Goal: Task Accomplishment & Management: Complete application form

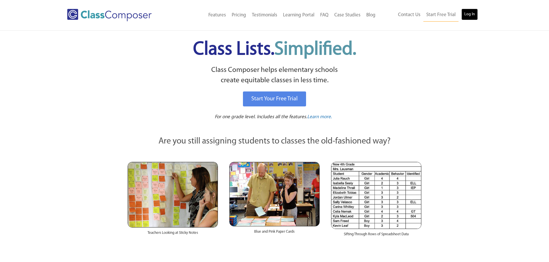
click at [463, 10] on link "Log In" at bounding box center [469, 15] width 16 height 12
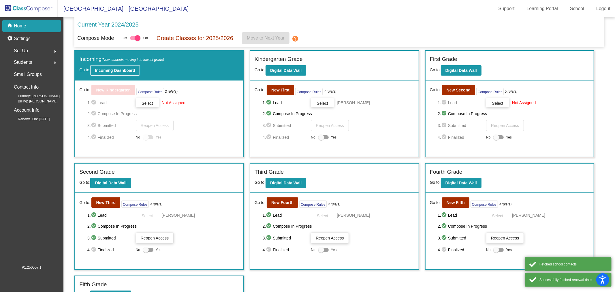
click at [113, 69] on b "Incoming Dashboard" at bounding box center [115, 70] width 40 height 5
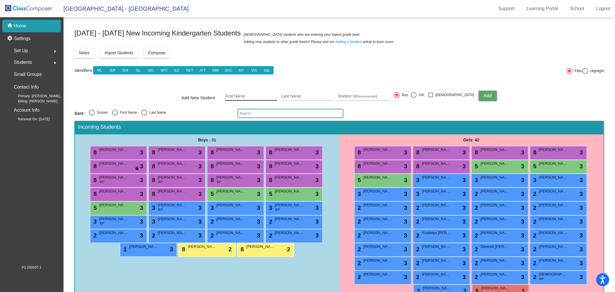
click at [267, 93] on div "First Name" at bounding box center [251, 95] width 52 height 12
type input "Franklin"
type input "[PERSON_NAME]"
type input "114935"
click at [483, 94] on span "Add" at bounding box center [487, 95] width 8 height 5
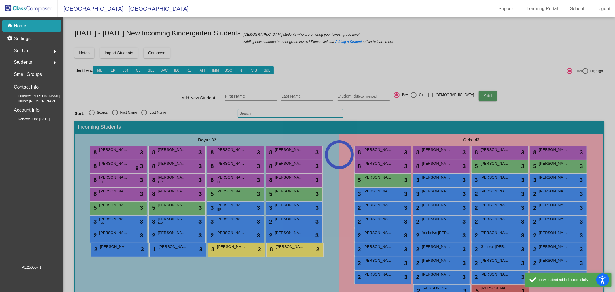
click at [178, 210] on div at bounding box center [338, 154] width 551 height 274
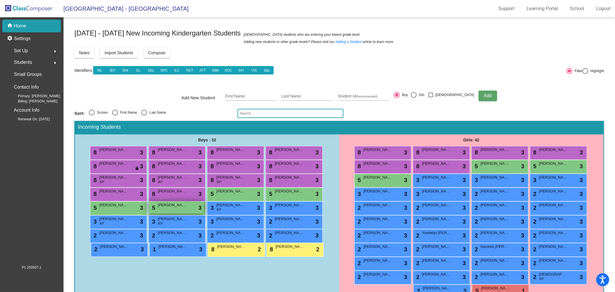
click at [178, 209] on div "5 [PERSON_NAME] [PERSON_NAME] lock do_not_disturb_alt 3" at bounding box center [176, 207] width 55 height 12
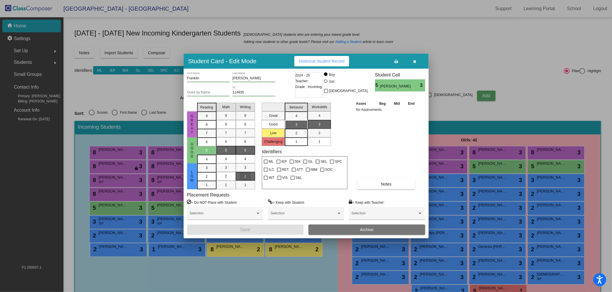
click at [244, 177] on span "2" at bounding box center [245, 175] width 2 height 5
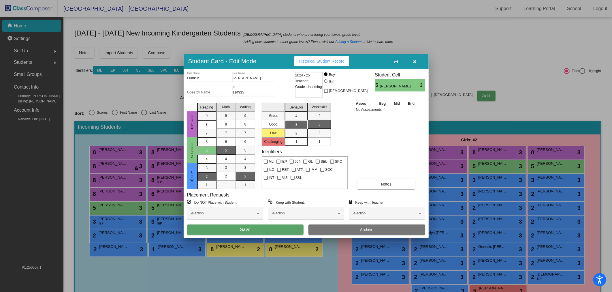
click at [207, 170] on span "2" at bounding box center [207, 167] width 2 height 5
click at [273, 237] on div "Franklin First Name Perez Chan Last Name Goes by Name 114935 ID 2024 - 25 Teach…" at bounding box center [306, 153] width 245 height 169
click at [273, 233] on button "Save" at bounding box center [245, 229] width 117 height 10
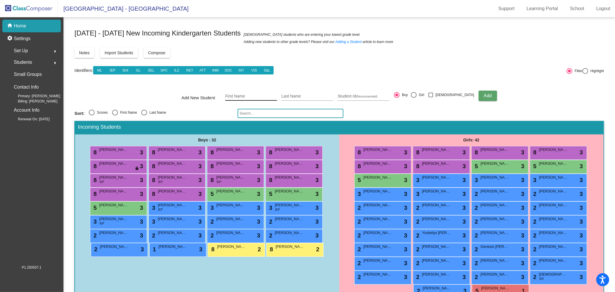
click at [251, 94] on input "First Name" at bounding box center [251, 96] width 52 height 5
type input "Jose"
type input "Mendez Fuentes"
click at [389, 97] on input "Student Id (Recommended)" at bounding box center [363, 96] width 52 height 5
type input "583212"
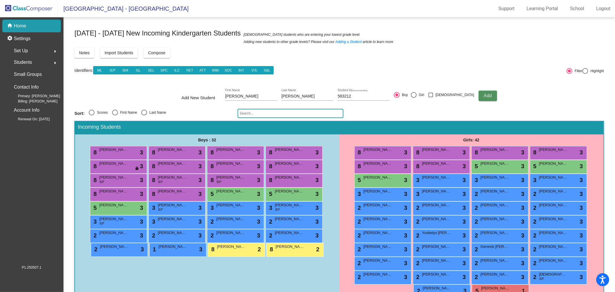
click at [481, 93] on button "Add" at bounding box center [487, 95] width 18 height 10
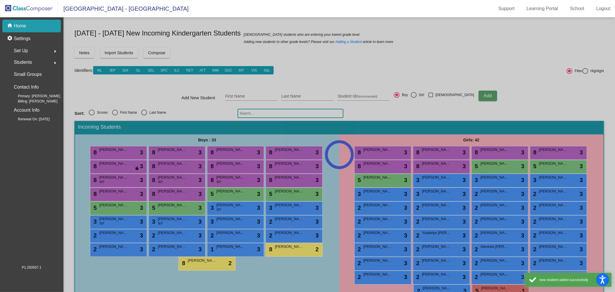
click at [176, 207] on div at bounding box center [338, 154] width 551 height 274
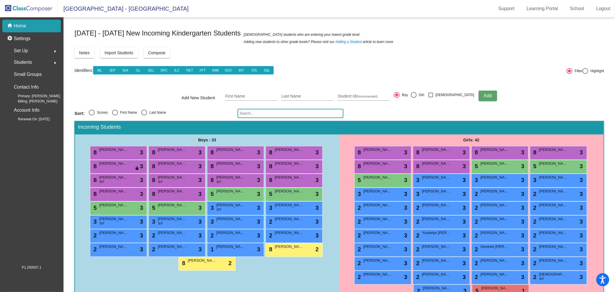
click at [177, 207] on div "5 Jose Mendez Fuentes lock do_not_disturb_alt 3" at bounding box center [176, 207] width 55 height 12
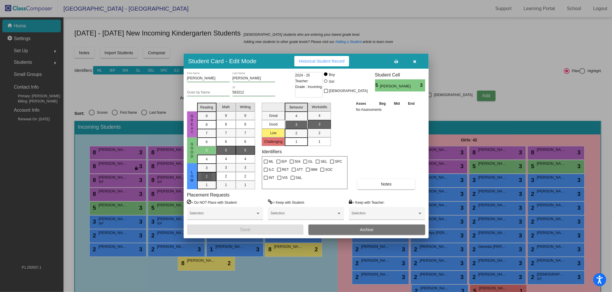
click at [210, 172] on div "2" at bounding box center [206, 167] width 11 height 9
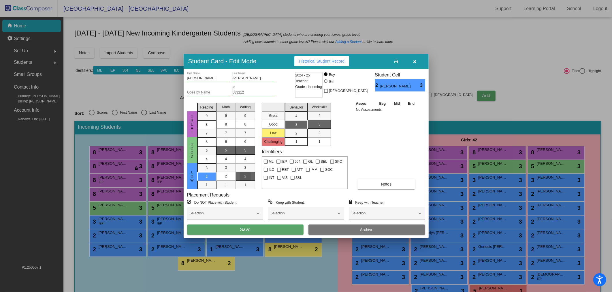
click at [243, 175] on div "2" at bounding box center [245, 176] width 11 height 9
click at [256, 225] on button "Save" at bounding box center [245, 229] width 117 height 10
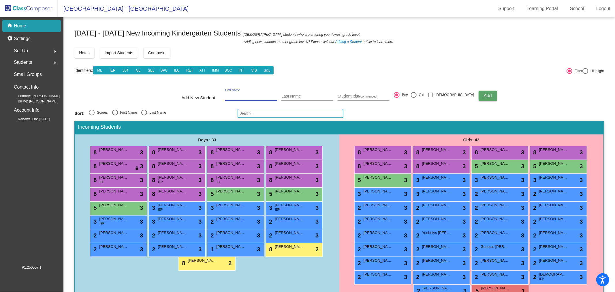
click at [261, 96] on input "First Name" at bounding box center [251, 96] width 52 height 5
type input "Brody"
type input "Fackler"
type input "174149"
click at [480, 96] on button "Add" at bounding box center [487, 95] width 18 height 10
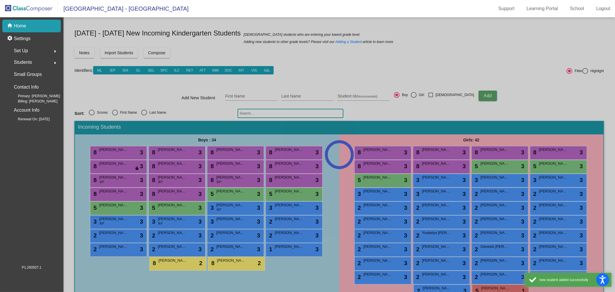
click at [166, 208] on div at bounding box center [338, 154] width 551 height 274
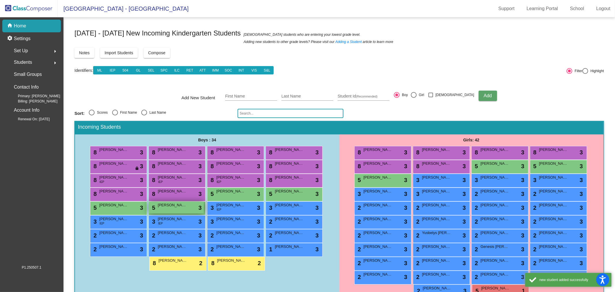
click at [175, 208] on div "5 Brody Fackler lock do_not_disturb_alt 3" at bounding box center [176, 207] width 55 height 12
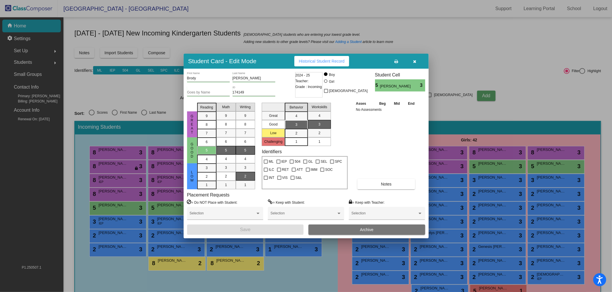
click at [243, 172] on div "2" at bounding box center [245, 176] width 11 height 9
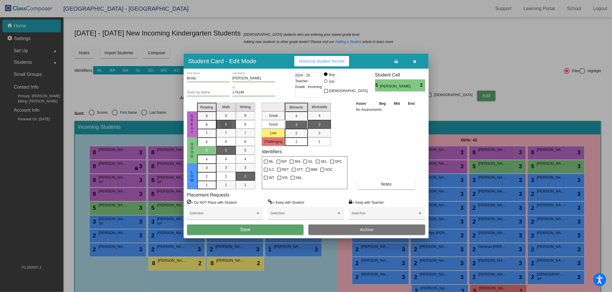
click at [228, 125] on div "8" at bounding box center [225, 124] width 11 height 9
click at [209, 172] on div "2" at bounding box center [206, 167] width 11 height 9
click at [250, 228] on span "Save" at bounding box center [245, 229] width 10 height 5
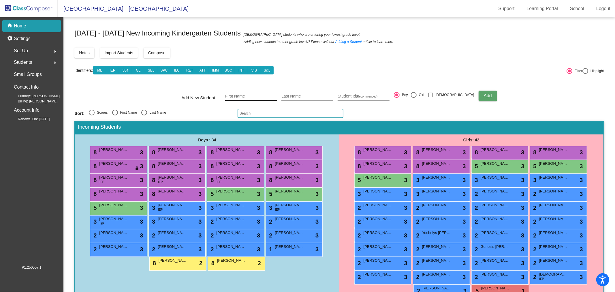
click at [254, 99] on div "First Name" at bounding box center [251, 95] width 52 height 12
type input "Jason"
type input "Sharp"
type input "506550"
click at [480, 94] on button "Add" at bounding box center [487, 95] width 18 height 10
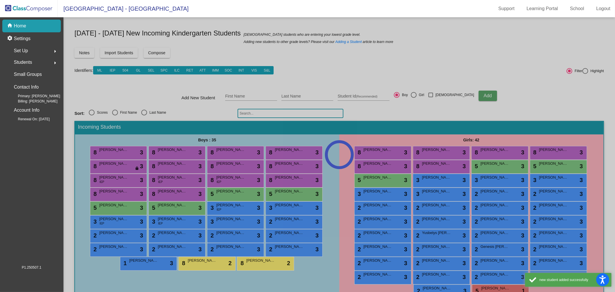
click at [176, 207] on div at bounding box center [338, 154] width 551 height 274
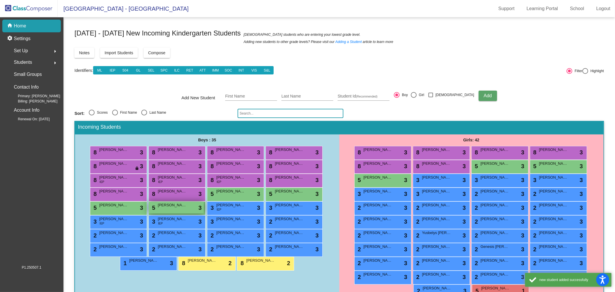
click at [175, 209] on div "5 Jason Sharp lock do_not_disturb_alt 3" at bounding box center [176, 207] width 55 height 12
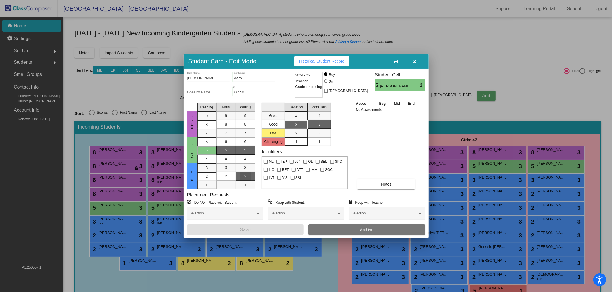
click at [252, 177] on mat-list-option "2" at bounding box center [245, 176] width 19 height 9
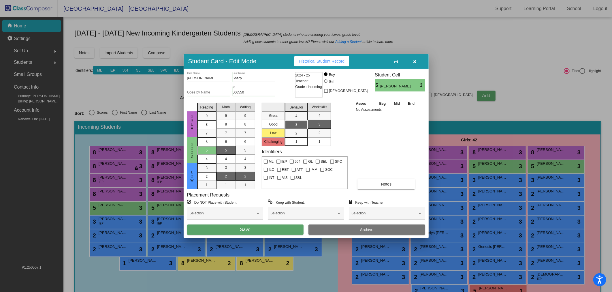
click at [228, 175] on div "2" at bounding box center [225, 176] width 11 height 9
click at [212, 175] on mat-list-option "2" at bounding box center [206, 176] width 19 height 9
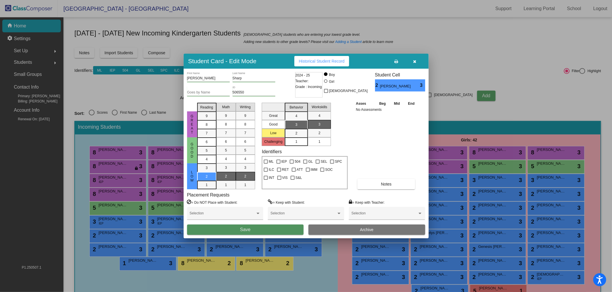
click at [246, 227] on span "Save" at bounding box center [245, 229] width 10 height 5
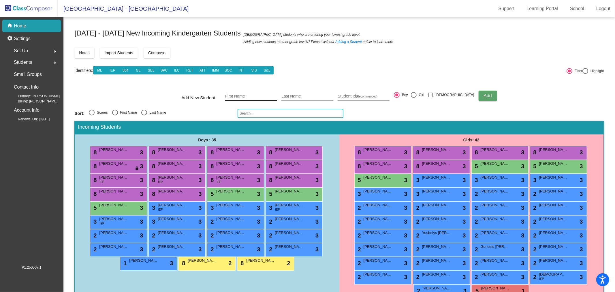
click at [244, 99] on div "First Name" at bounding box center [251, 95] width 52 height 12
type input "Janni"
click at [323, 94] on input "Esteban Cac" at bounding box center [307, 96] width 52 height 5
type input "Esteban Cax"
type input "058729"
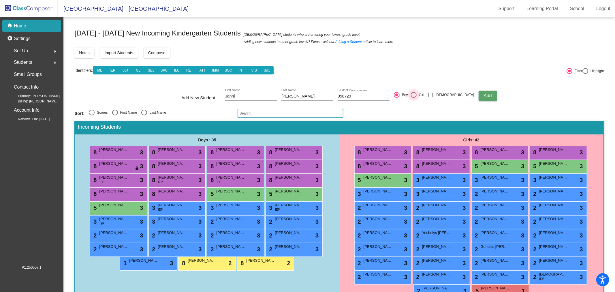
click at [424, 96] on div "Girl" at bounding box center [420, 94] width 8 height 5
click at [413, 98] on input "Girl" at bounding box center [413, 98] width 0 height 0
radio input "true"
click at [483, 95] on span "Add" at bounding box center [487, 95] width 8 height 5
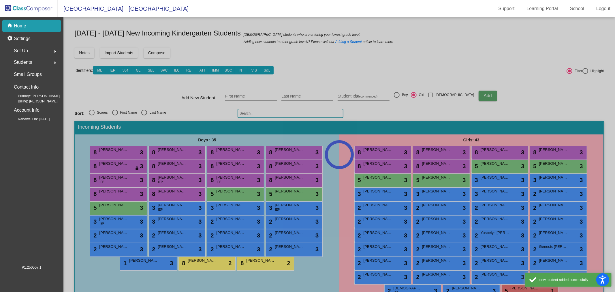
click at [441, 176] on div at bounding box center [338, 154] width 551 height 274
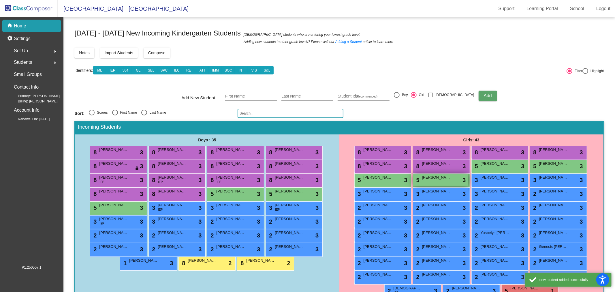
click at [442, 178] on span "Janni Esteban Cax" at bounding box center [436, 177] width 29 height 6
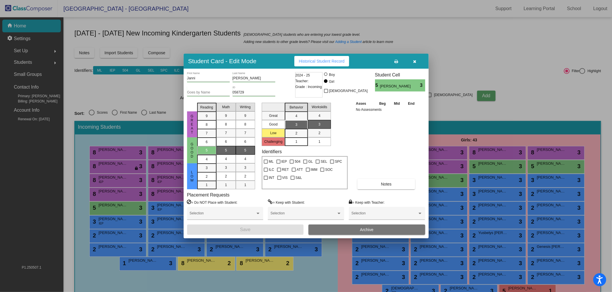
drag, startPoint x: 218, startPoint y: 88, endPoint x: 218, endPoint y: 91, distance: 3.2
click at [218, 88] on div "Goes by Name" at bounding box center [208, 91] width 43 height 10
click at [217, 93] on input "Goes by Name" at bounding box center [208, 92] width 43 height 4
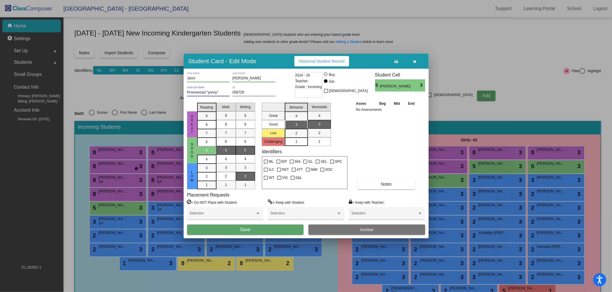
type input "Pronounced "yonny""
click at [245, 177] on span "2" at bounding box center [245, 175] width 2 height 5
click at [214, 177] on mat-list-option "2" at bounding box center [206, 176] width 19 height 9
click at [211, 175] on div "2" at bounding box center [206, 176] width 11 height 9
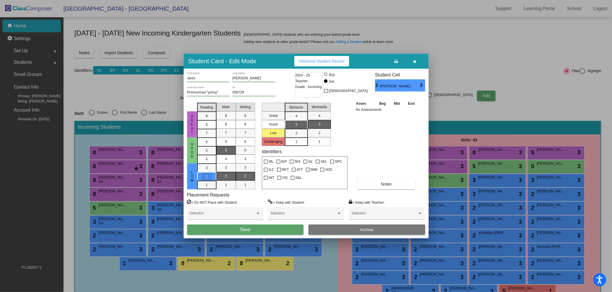
click at [222, 173] on div "2" at bounding box center [225, 176] width 11 height 9
click at [249, 228] on span "Save" at bounding box center [245, 229] width 10 height 5
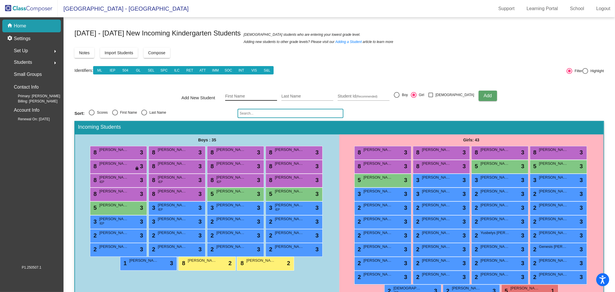
click at [254, 97] on input "First Name" at bounding box center [251, 96] width 52 height 5
type input "Valentina"
type input "Chilel Vicente"
type input "672732"
click at [480, 94] on button "Add" at bounding box center [487, 95] width 18 height 10
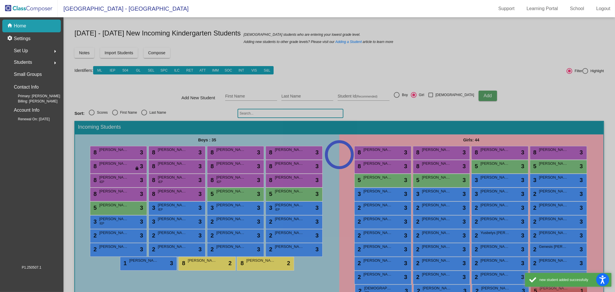
click at [428, 177] on div at bounding box center [338, 154] width 551 height 274
click at [443, 179] on div at bounding box center [338, 154] width 551 height 274
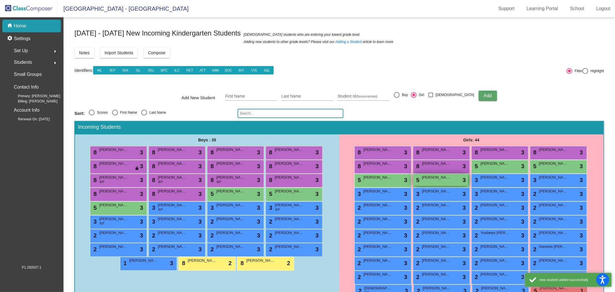
click at [444, 179] on div "5 Valentina Chilel Vicente lock do_not_disturb_alt 3" at bounding box center [440, 180] width 55 height 12
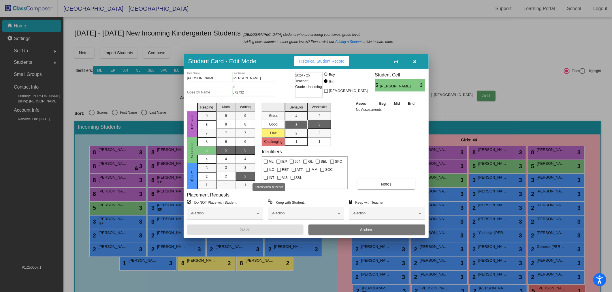
click at [251, 174] on mat-list-option "2" at bounding box center [245, 176] width 19 height 9
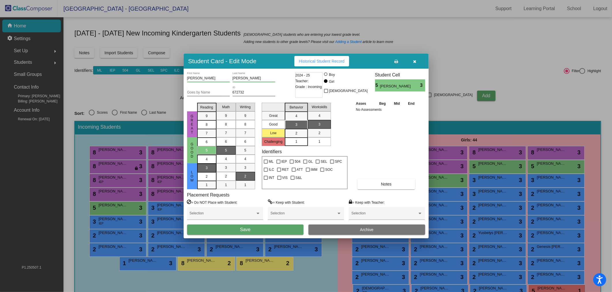
click at [209, 167] on div "3" at bounding box center [206, 167] width 11 height 9
click at [223, 175] on div "2" at bounding box center [225, 176] width 11 height 9
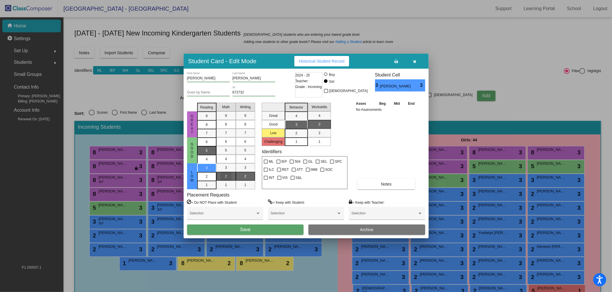
click at [200, 153] on mat-list-option "5" at bounding box center [206, 150] width 19 height 9
click at [207, 144] on span "4" at bounding box center [207, 141] width 2 height 5
click at [207, 171] on div "3" at bounding box center [206, 167] width 11 height 9
click at [269, 229] on button "Save" at bounding box center [245, 229] width 117 height 10
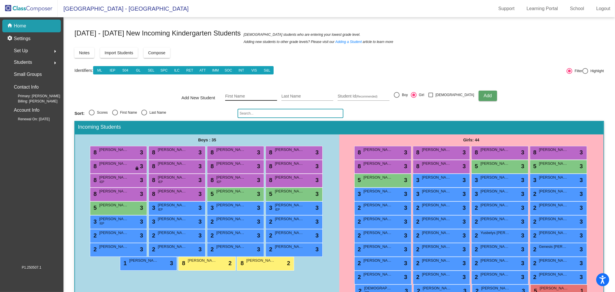
click at [237, 93] on div "First Name" at bounding box center [251, 95] width 52 height 12
type input "Owen"
type input "Neely"
type input "699789"
click at [399, 94] on div at bounding box center [397, 95] width 6 height 6
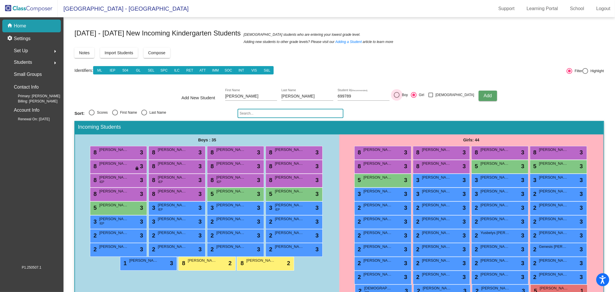
click at [396, 98] on input "Boy" at bounding box center [396, 98] width 0 height 0
radio input "true"
click at [478, 96] on button "Add" at bounding box center [487, 95] width 18 height 10
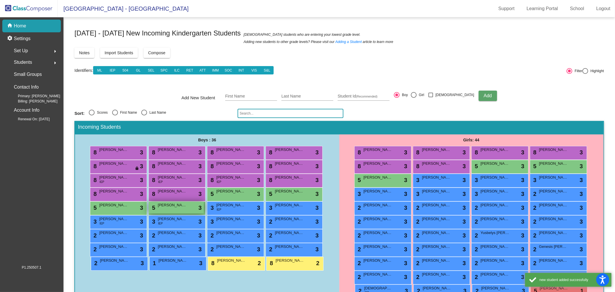
click at [181, 208] on div "5 Owen Neely lock do_not_disturb_alt 3" at bounding box center [176, 207] width 55 height 12
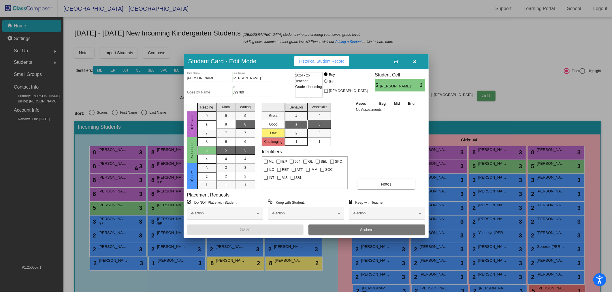
click at [241, 124] on div "8" at bounding box center [245, 124] width 11 height 9
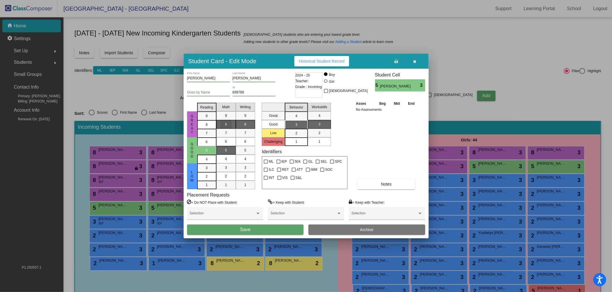
click at [225, 124] on span "8" at bounding box center [226, 124] width 2 height 5
click at [210, 120] on div "8" at bounding box center [206, 116] width 11 height 9
click at [270, 229] on button "Save" at bounding box center [245, 229] width 117 height 10
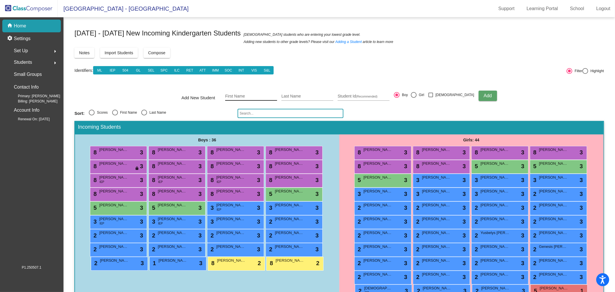
click at [274, 98] on input "First Name" at bounding box center [251, 96] width 52 height 5
type input "Vicenzo"
type input "Maniscalco"
click at [483, 94] on span "Add" at bounding box center [487, 95] width 8 height 5
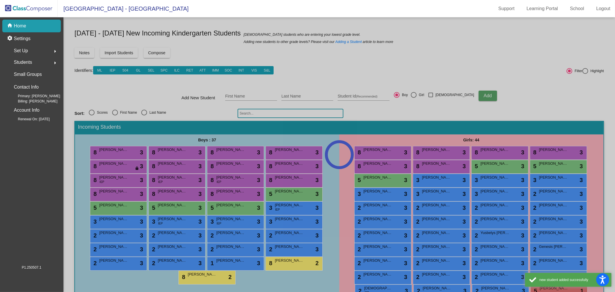
click at [239, 207] on div at bounding box center [338, 154] width 551 height 274
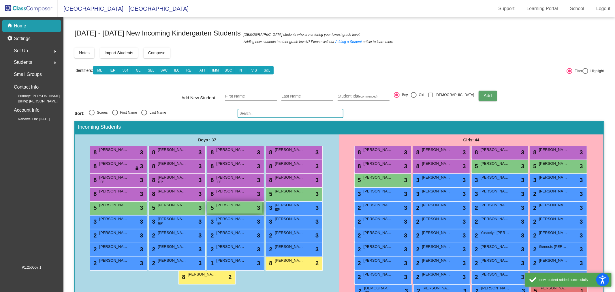
click at [236, 207] on div "5 Vicenzo Maniscalco lock do_not_disturb_alt 3" at bounding box center [234, 207] width 55 height 12
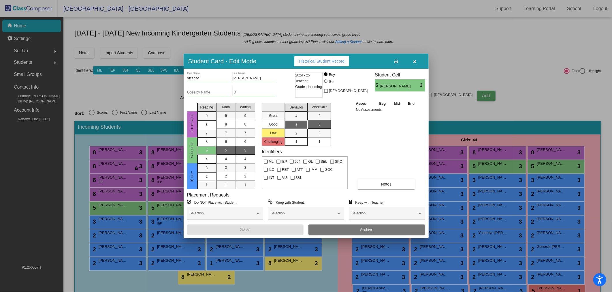
click at [201, 95] on div "Goes by Name" at bounding box center [208, 91] width 43 height 10
click at [201, 91] on input "Goes by Name" at bounding box center [208, 92] width 43 height 4
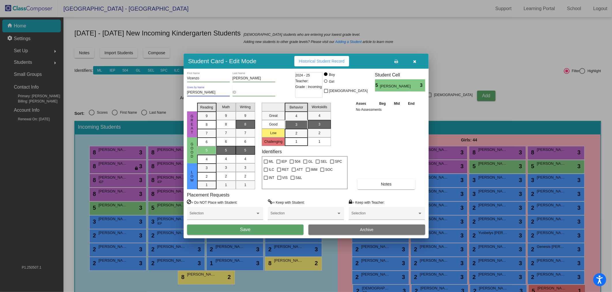
type input "Robbie"
click at [251, 126] on div "8" at bounding box center [245, 124] width 11 height 9
drag, startPoint x: 228, startPoint y: 125, endPoint x: 218, endPoint y: 125, distance: 9.8
click at [228, 125] on div "8" at bounding box center [225, 124] width 11 height 9
click at [198, 125] on mat-list-option "8" at bounding box center [206, 124] width 19 height 9
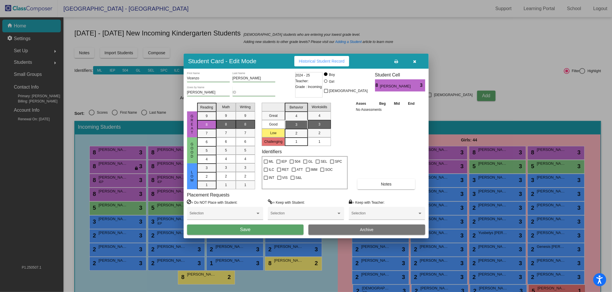
click at [267, 229] on button "Save" at bounding box center [245, 229] width 117 height 10
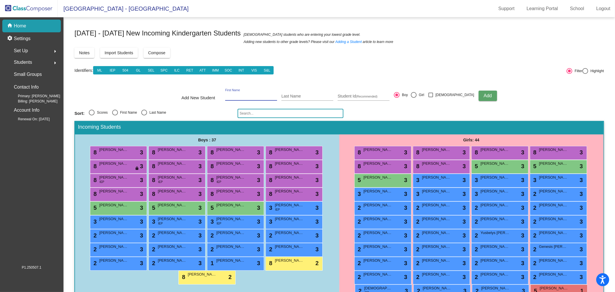
click at [251, 97] on input "First Name" at bounding box center [251, 96] width 52 height 5
type input "Layla"
type input "Marshall"
type input "678344"
click at [416, 93] on div at bounding box center [414, 95] width 6 height 6
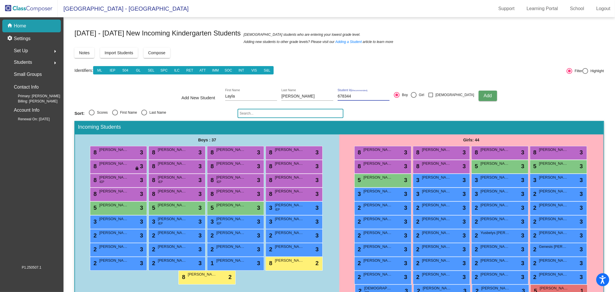
click at [413, 98] on input "Girl" at bounding box center [413, 98] width 0 height 0
radio input "true"
click at [481, 94] on button "Add" at bounding box center [487, 95] width 18 height 10
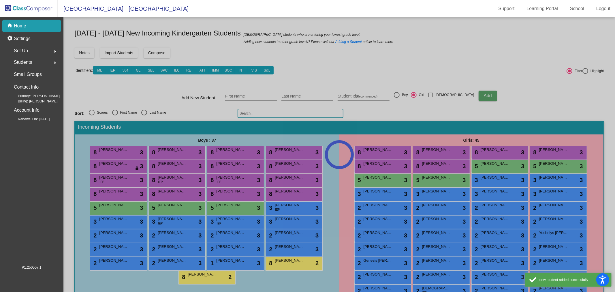
click at [437, 177] on div at bounding box center [338, 154] width 551 height 274
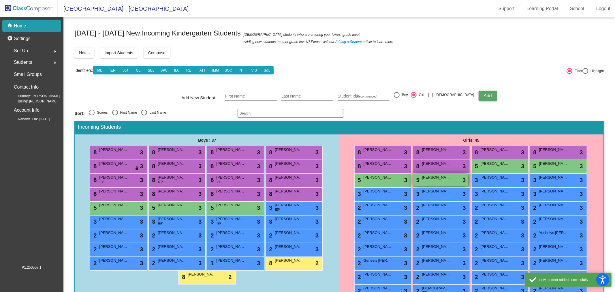
click at [438, 179] on span "Layla Marshall" at bounding box center [436, 177] width 29 height 6
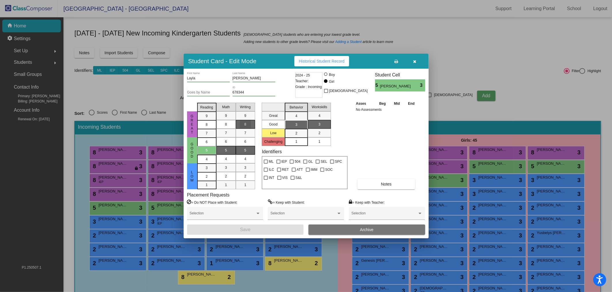
click at [250, 125] on div "8" at bounding box center [245, 124] width 11 height 9
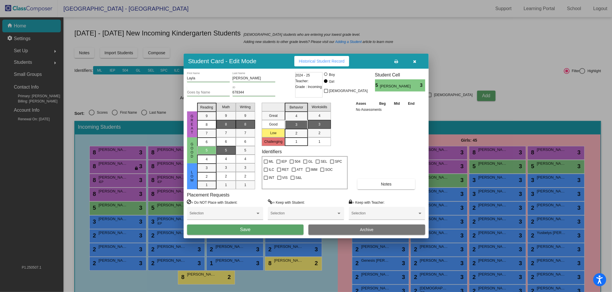
click at [221, 125] on div "8" at bounding box center [225, 124] width 11 height 9
click at [204, 120] on div "8" at bounding box center [206, 116] width 11 height 9
click at [255, 228] on button "Save" at bounding box center [245, 229] width 117 height 10
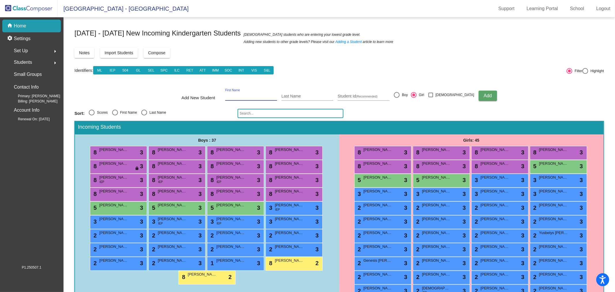
drag, startPoint x: 244, startPoint y: 95, endPoint x: 249, endPoint y: 95, distance: 4.6
click at [244, 95] on input "First Name" at bounding box center [251, 96] width 52 height 5
type input "Madisyn"
type input "Bisignaro"
click at [483, 94] on span "Add" at bounding box center [487, 95] width 8 height 5
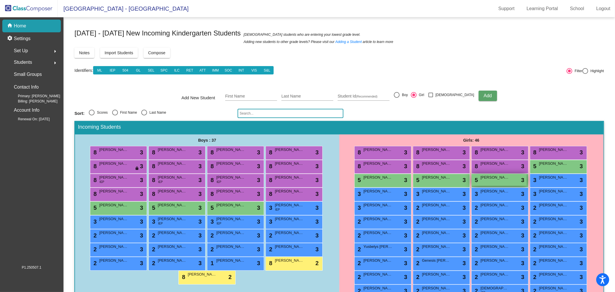
click at [495, 179] on span "Madisyn Bisignaro" at bounding box center [494, 177] width 29 height 6
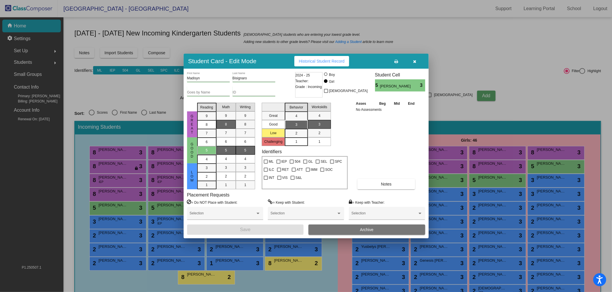
drag, startPoint x: 241, startPoint y: 124, endPoint x: 220, endPoint y: 124, distance: 21.3
click at [241, 124] on div "8" at bounding box center [245, 124] width 11 height 9
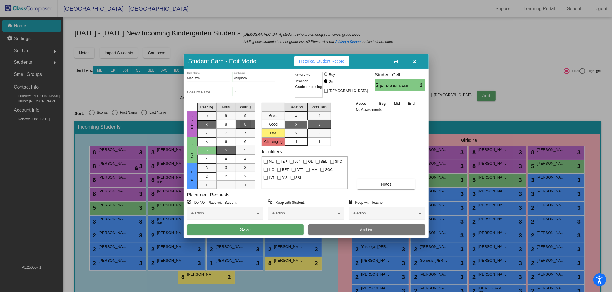
click at [215, 124] on mat-list-option "8" at bounding box center [206, 124] width 19 height 9
click at [219, 122] on mat-list-option "8" at bounding box center [225, 124] width 19 height 9
click at [274, 228] on button "Save" at bounding box center [245, 229] width 117 height 10
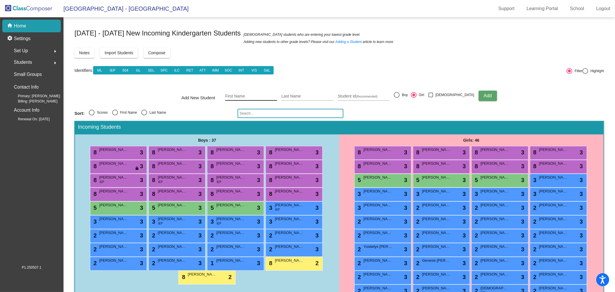
click at [255, 96] on input "First Name" at bounding box center [251, 96] width 52 height 5
type input "Bentley"
type input "Goins"
type input "634053"
click at [399, 96] on div at bounding box center [397, 95] width 6 height 6
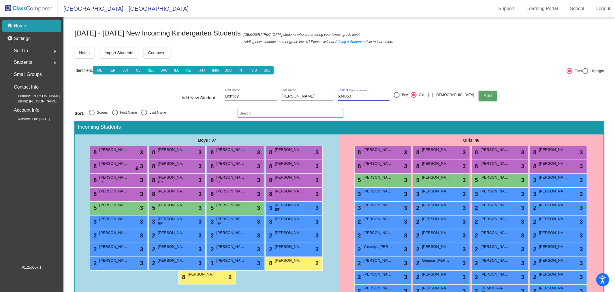
click at [396, 98] on input "Boy" at bounding box center [396, 98] width 0 height 0
radio input "true"
click at [487, 94] on form "Add New Student Bentley First Name Goins Last Name 634053 Student Id (Recommend…" at bounding box center [338, 96] width 529 height 20
click at [483, 98] on span "Add" at bounding box center [487, 95] width 8 height 5
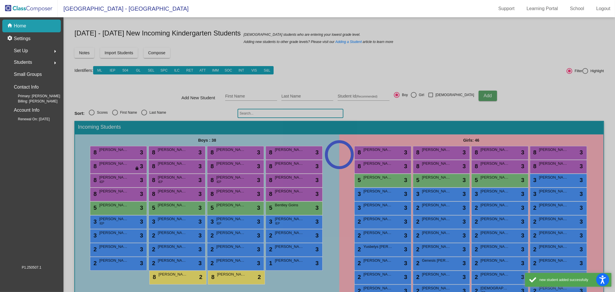
click at [292, 211] on div at bounding box center [338, 154] width 551 height 274
click at [292, 208] on div at bounding box center [338, 154] width 551 height 274
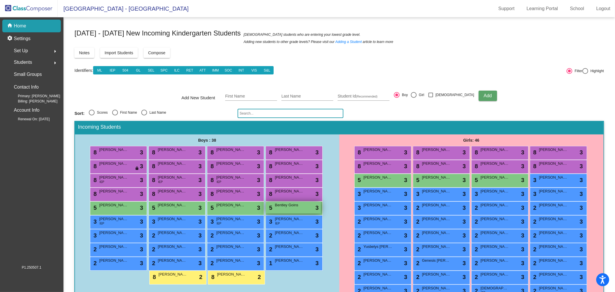
click at [293, 208] on div "5 Bentley Goins lock do_not_disturb_alt 3" at bounding box center [293, 207] width 55 height 12
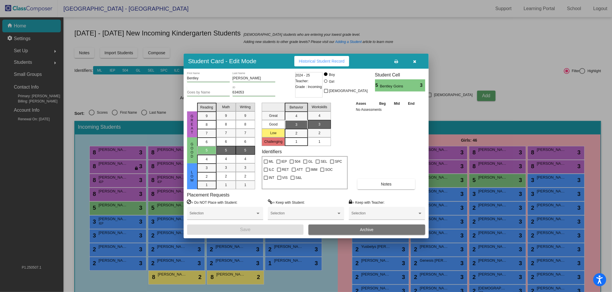
click at [256, 126] on div "Great Good Low Reading 9 8 7 6 5 4 3 2 1 Math 9 8 7 6 5 4 3 2 1 Writing 9 8 7 6…" at bounding box center [222, 144] width 71 height 89
click at [249, 122] on div "8" at bounding box center [245, 124] width 11 height 9
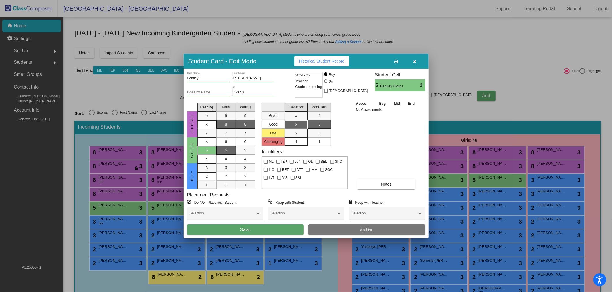
drag, startPoint x: 249, startPoint y: 122, endPoint x: 224, endPoint y: 126, distance: 25.0
click at [224, 126] on div "8" at bounding box center [225, 124] width 11 height 9
click at [211, 146] on div "4" at bounding box center [206, 141] width 11 height 9
click at [211, 165] on div "3" at bounding box center [206, 167] width 11 height 9
click at [282, 225] on button "Save" at bounding box center [245, 229] width 117 height 10
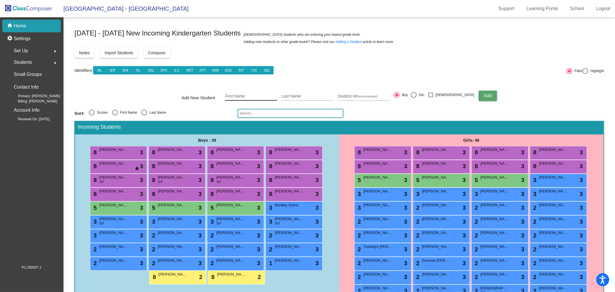
click at [263, 89] on div "First Name" at bounding box center [251, 95] width 52 height 12
type input "Aaron"
type input "Rodriguez"
type input "500913"
click at [478, 99] on button "Add" at bounding box center [487, 95] width 18 height 10
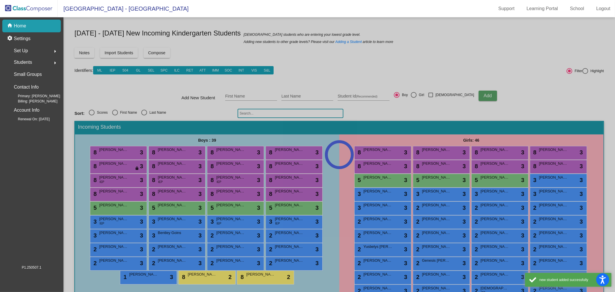
click at [285, 210] on div at bounding box center [338, 154] width 551 height 274
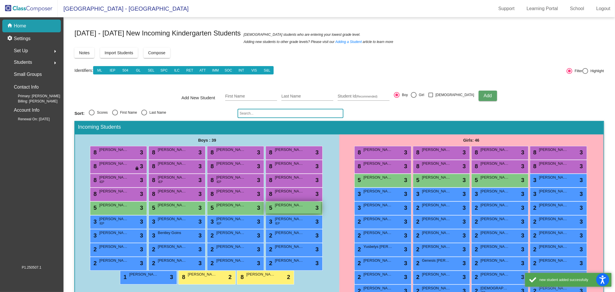
click at [289, 209] on div "5 Aaron Rodriguez lock do_not_disturb_alt 3" at bounding box center [293, 207] width 55 height 12
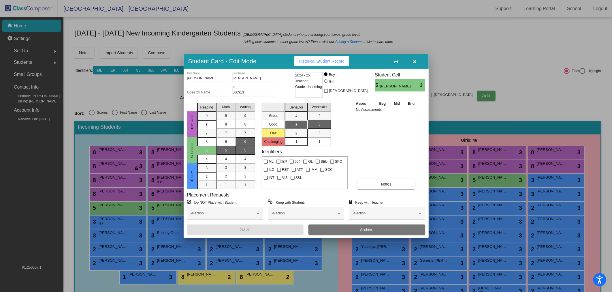
click at [246, 142] on span "6" at bounding box center [245, 141] width 2 height 5
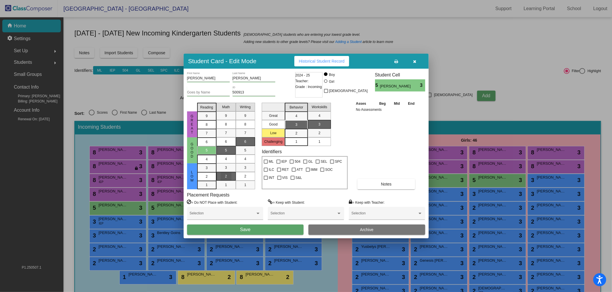
click at [233, 174] on mat-list-option "2" at bounding box center [225, 176] width 19 height 9
click at [206, 172] on div "2" at bounding box center [206, 167] width 11 height 9
click at [252, 227] on button "Save" at bounding box center [245, 229] width 117 height 10
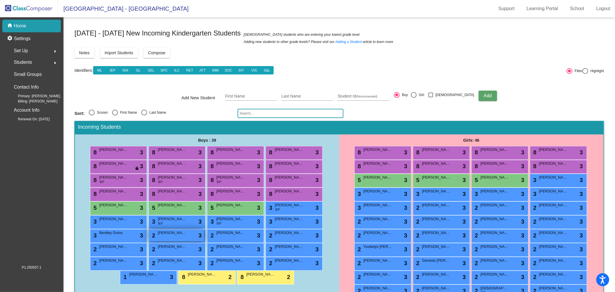
click at [181, 237] on div "2 Aaron Rodriguez lock do_not_disturb_alt 3" at bounding box center [176, 235] width 55 height 12
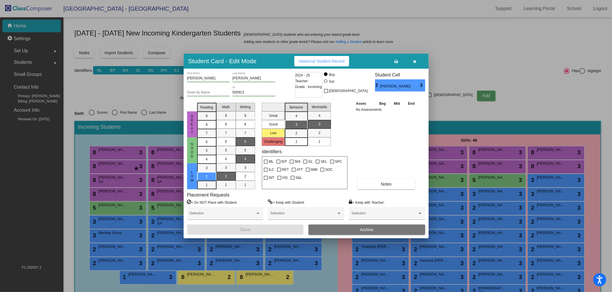
click at [242, 155] on div "4" at bounding box center [245, 158] width 11 height 9
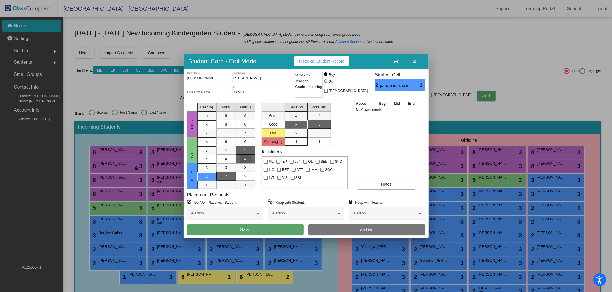
click at [245, 149] on span "5" at bounding box center [245, 150] width 2 height 5
click at [248, 233] on button "Save" at bounding box center [245, 229] width 117 height 10
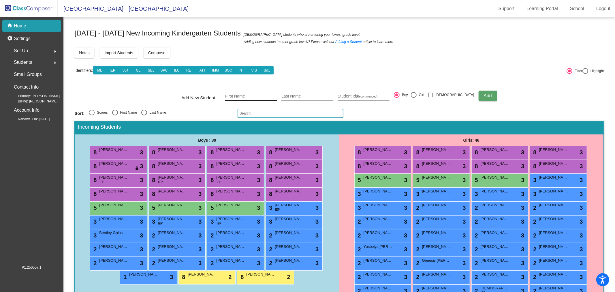
click at [256, 91] on div "First Name" at bounding box center [251, 95] width 52 height 12
type input "Juan"
type input "Lopez Gonzalez"
type input "502129"
click at [478, 94] on button "Add" at bounding box center [487, 95] width 18 height 10
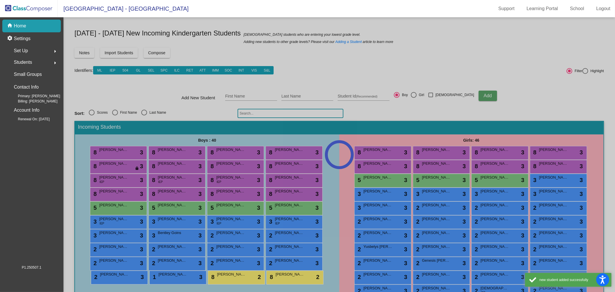
click at [274, 209] on div at bounding box center [338, 154] width 551 height 274
click at [298, 209] on div at bounding box center [338, 154] width 551 height 274
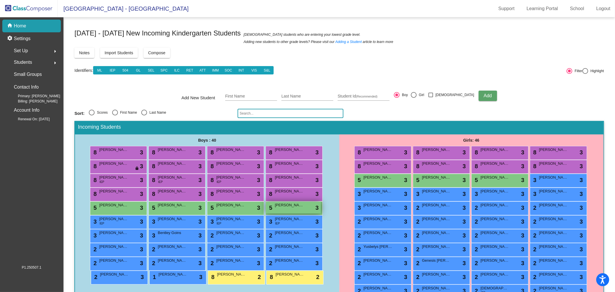
click at [292, 209] on div "5 Juan Lopez Gonzalez lock do_not_disturb_alt 3" at bounding box center [293, 207] width 55 height 12
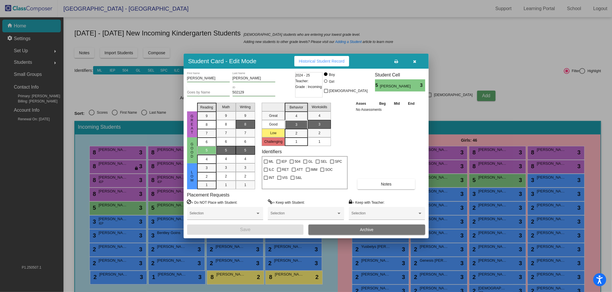
click at [244, 124] on span "8" at bounding box center [245, 124] width 2 height 5
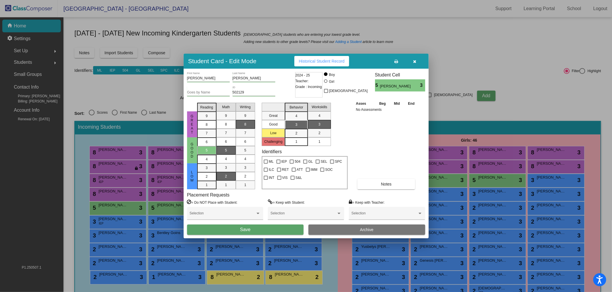
drag, startPoint x: 224, startPoint y: 174, endPoint x: 220, endPoint y: 175, distance: 4.0
click at [224, 174] on div "2" at bounding box center [225, 176] width 11 height 9
click at [209, 172] on div "2" at bounding box center [206, 167] width 11 height 9
drag, startPoint x: 258, startPoint y: 230, endPoint x: 267, endPoint y: 236, distance: 11.4
click at [258, 230] on button "Save" at bounding box center [245, 229] width 117 height 10
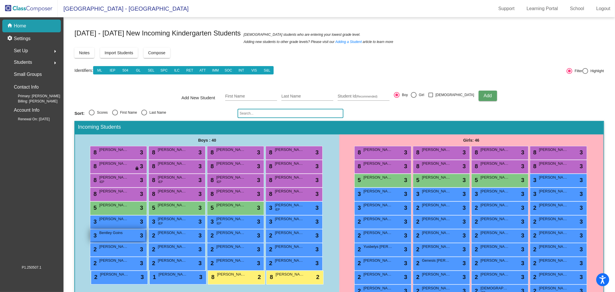
click at [125, 233] on span "Bentley Goins" at bounding box center [113, 233] width 29 height 6
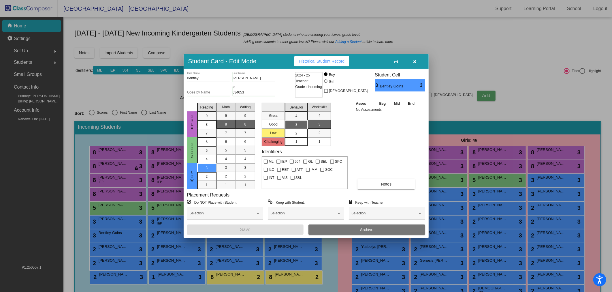
click at [298, 134] on div "2" at bounding box center [296, 133] width 11 height 9
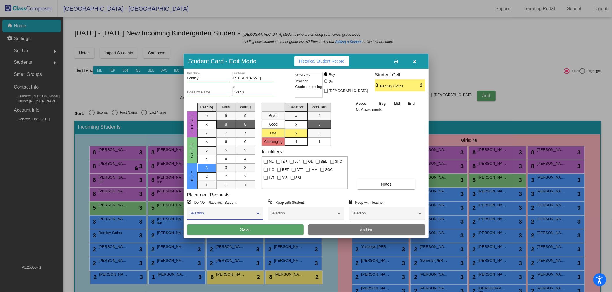
click at [235, 214] on span at bounding box center [223, 215] width 66 height 4
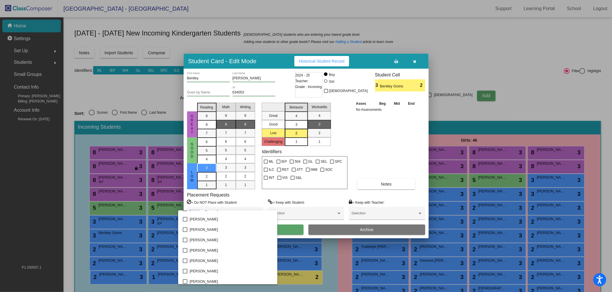
scroll to position [672, 0]
click at [220, 279] on span "Owen Neely" at bounding box center [231, 279] width 83 height 10
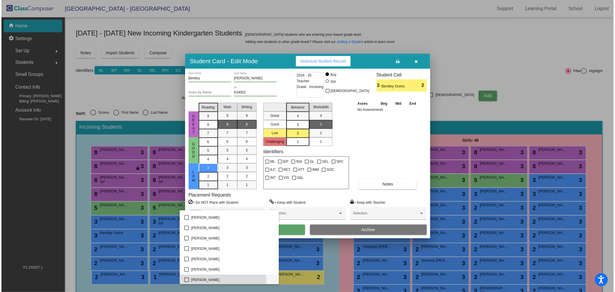
scroll to position [673, 0]
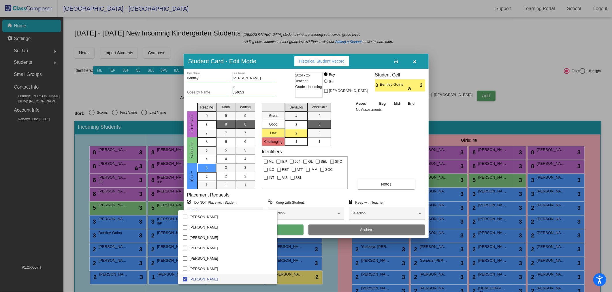
click at [375, 145] on div at bounding box center [306, 146] width 612 height 292
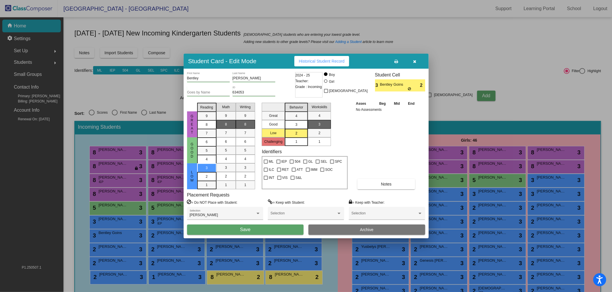
click at [269, 225] on button "Save" at bounding box center [245, 229] width 117 height 10
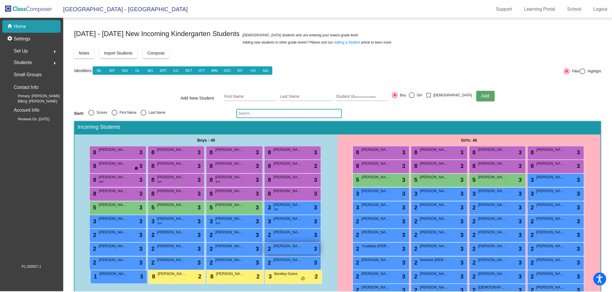
scroll to position [29, 0]
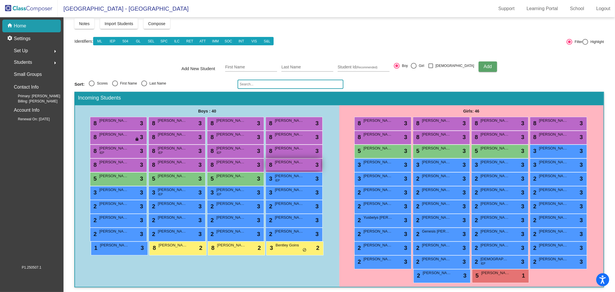
click at [287, 163] on span "Vicenzo Maniscalco" at bounding box center [289, 162] width 29 height 6
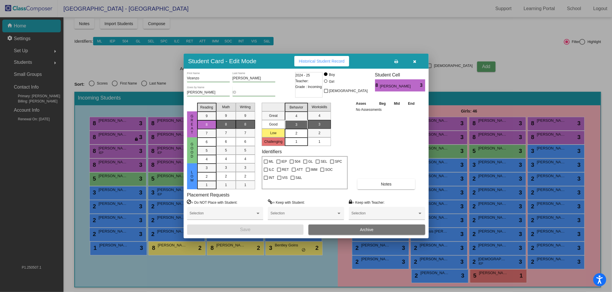
click at [294, 134] on div "2" at bounding box center [296, 133] width 11 height 9
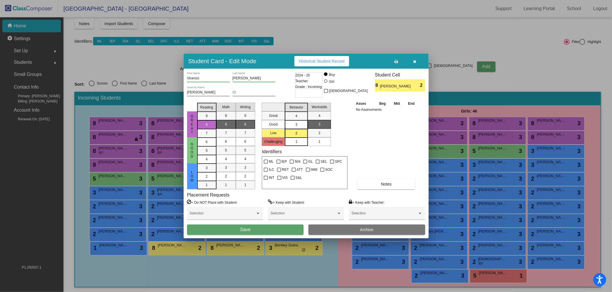
click at [269, 231] on button "Save" at bounding box center [245, 229] width 117 height 10
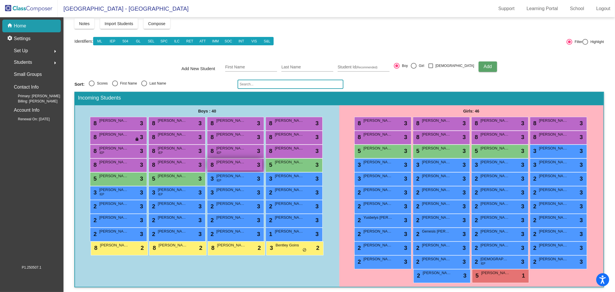
click at [241, 163] on span "Owen Neely" at bounding box center [230, 162] width 29 height 6
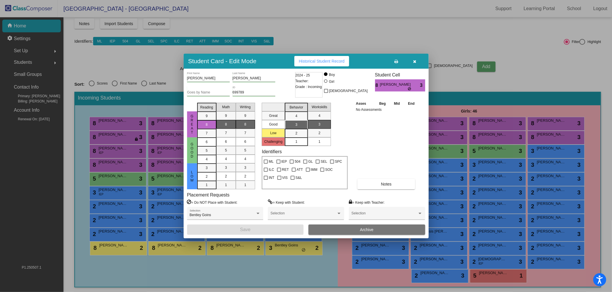
click at [414, 63] on icon "button" at bounding box center [414, 61] width 3 height 4
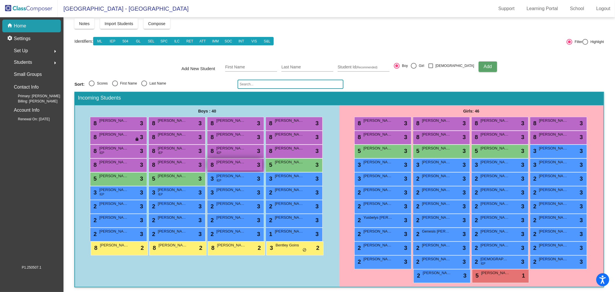
click at [247, 165] on div "8 Owen Neely lock do_not_disturb_alt 3" at bounding box center [234, 164] width 55 height 12
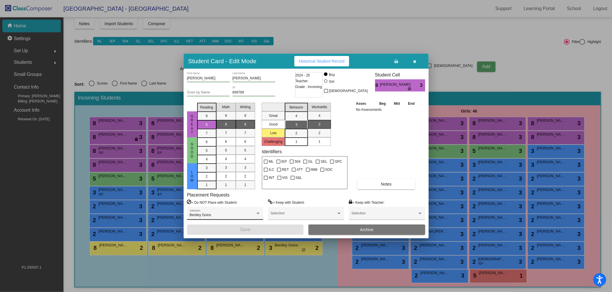
click at [237, 214] on div "Bentley Goins" at bounding box center [223, 215] width 66 height 4
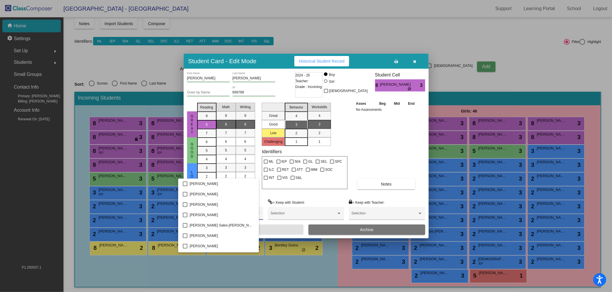
scroll to position [93, 0]
click at [219, 216] on span "Bentley Goins" at bounding box center [231, 215] width 83 height 10
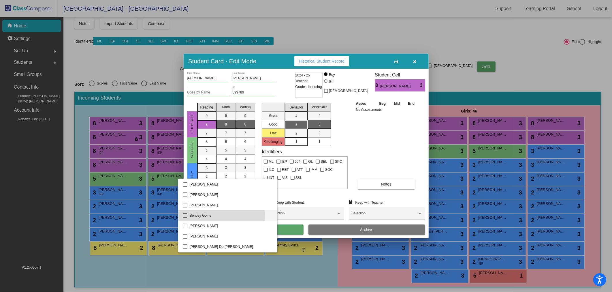
click at [219, 216] on span "Bentley Goins" at bounding box center [231, 215] width 83 height 10
click at [285, 226] on div at bounding box center [306, 146] width 612 height 292
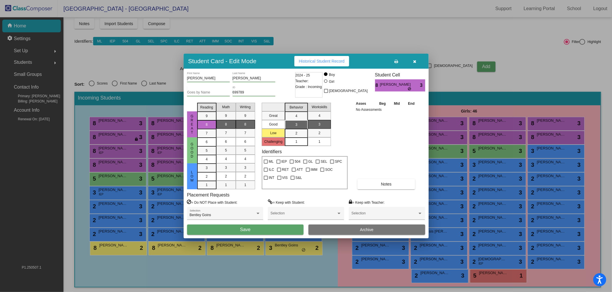
click at [281, 229] on button "Save" at bounding box center [245, 229] width 117 height 10
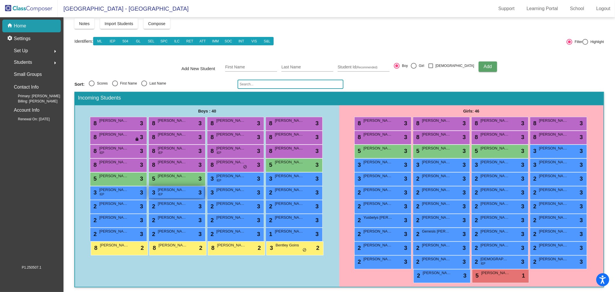
click at [165, 190] on span "Jayden Perez-Ramos" at bounding box center [172, 190] width 29 height 6
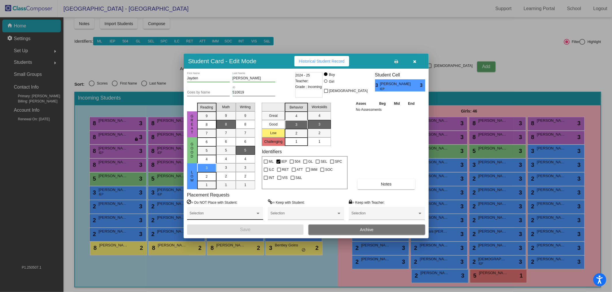
click at [244, 215] on span at bounding box center [223, 215] width 66 height 4
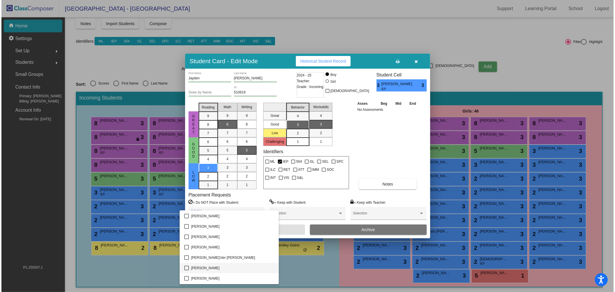
scroll to position [384, 0]
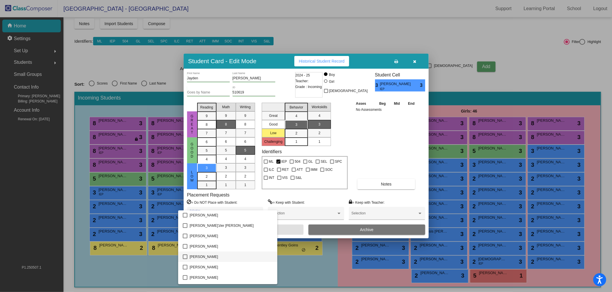
click at [220, 255] on span "Jeremiah Swift" at bounding box center [231, 256] width 83 height 10
click at [292, 228] on div at bounding box center [306, 146] width 612 height 292
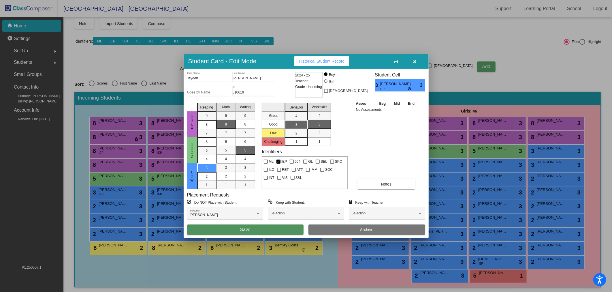
click at [292, 228] on button "Save" at bounding box center [245, 229] width 117 height 10
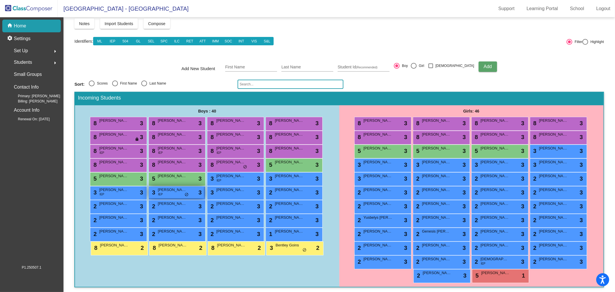
click at [174, 187] on span "Jayden Perez-Ramos" at bounding box center [172, 190] width 29 height 6
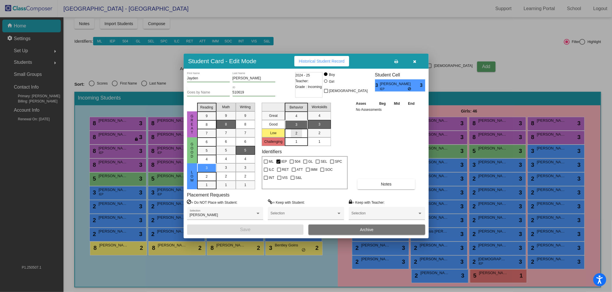
click at [297, 133] on span "2" at bounding box center [296, 133] width 2 height 5
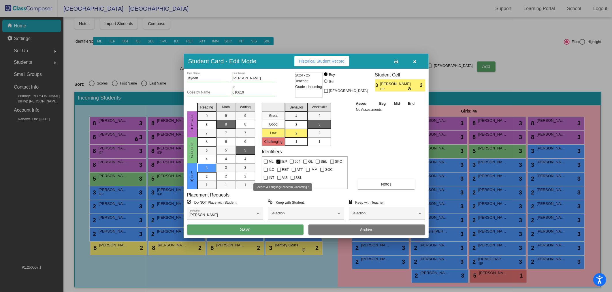
click at [295, 176] on span "S&L" at bounding box center [298, 177] width 7 height 7
click at [292, 180] on input "S&L" at bounding box center [292, 180] width 0 height 0
checkbox input "true"
click at [267, 229] on button "Save" at bounding box center [245, 229] width 117 height 10
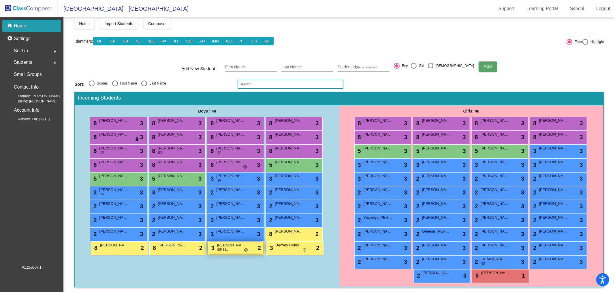
click at [229, 244] on span "Jayden Perez-Ramos" at bounding box center [231, 245] width 29 height 6
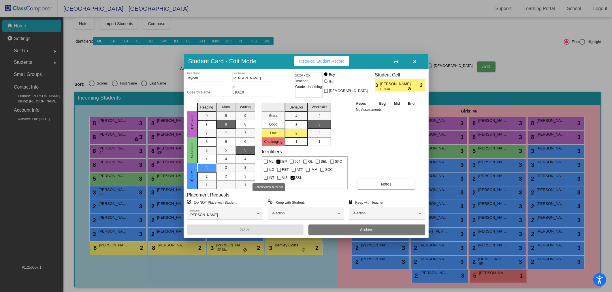
click at [282, 177] on span "VIS" at bounding box center [284, 177] width 5 height 7
click at [279, 180] on input "VIS" at bounding box center [279, 180] width 0 height 0
checkbox input "true"
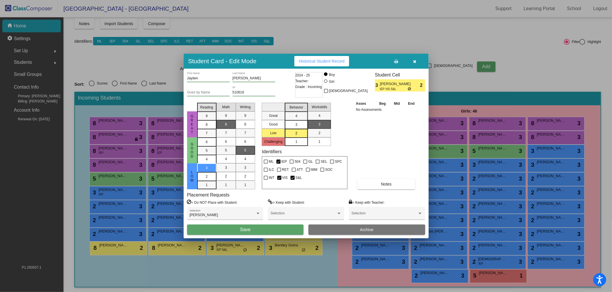
click at [270, 226] on button "Save" at bounding box center [245, 229] width 117 height 10
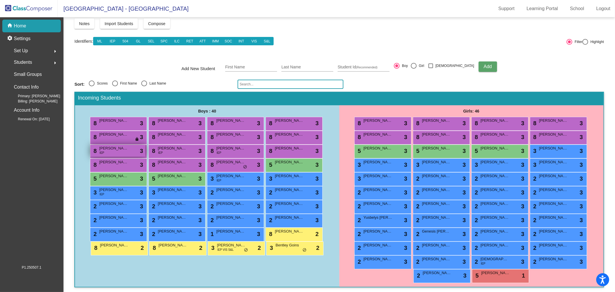
click at [126, 154] on div "8 Mateo Gonzalez-Mendez IEP lock do_not_disturb_alt 3" at bounding box center [117, 151] width 55 height 12
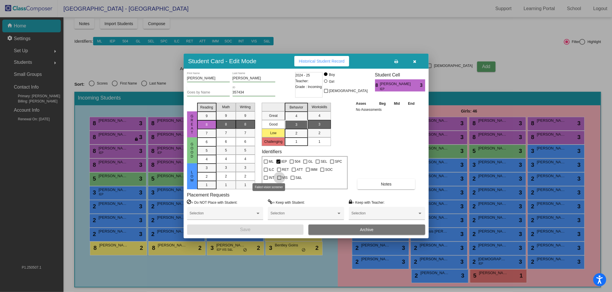
click at [277, 176] on div at bounding box center [279, 177] width 4 height 4
click at [279, 180] on input "VIS" at bounding box center [279, 180] width 0 height 0
checkbox input "true"
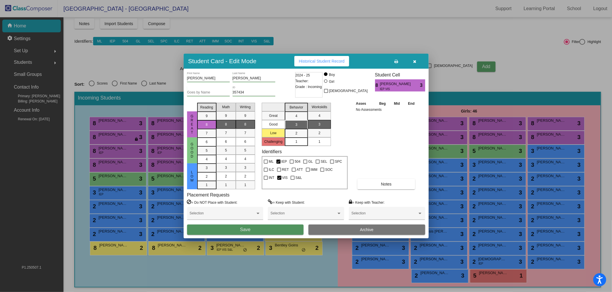
click at [256, 226] on button "Save" at bounding box center [245, 229] width 117 height 10
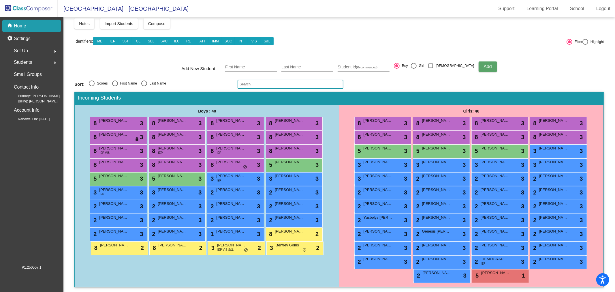
click at [130, 83] on div "First Name" at bounding box center [127, 83] width 19 height 5
click at [115, 86] on input "First Name" at bounding box center [115, 86] width 0 height 0
radio input "true"
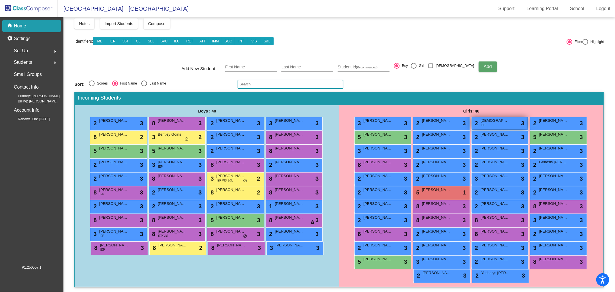
click at [497, 122] on div "2 Ariana Velasquez Barrios IEP lock do_not_disturb_alt 3" at bounding box center [498, 123] width 55 height 12
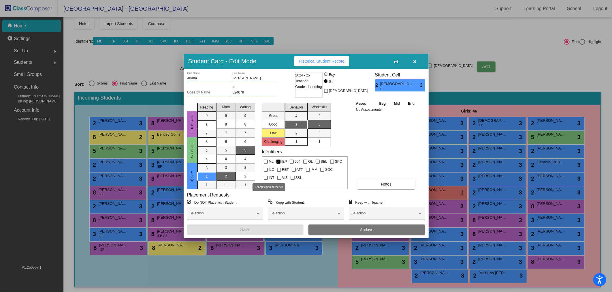
click at [282, 176] on span "VIS" at bounding box center [284, 177] width 5 height 7
click at [279, 180] on input "VIS" at bounding box center [279, 180] width 0 height 0
checkbox input "true"
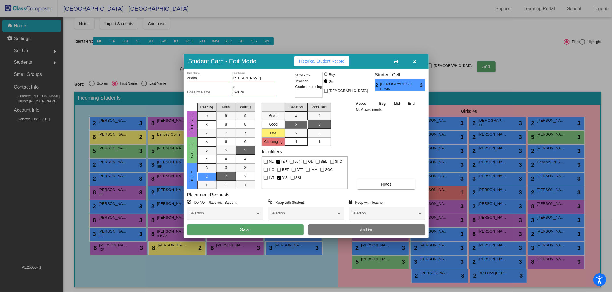
click at [254, 230] on button "Save" at bounding box center [245, 229] width 117 height 10
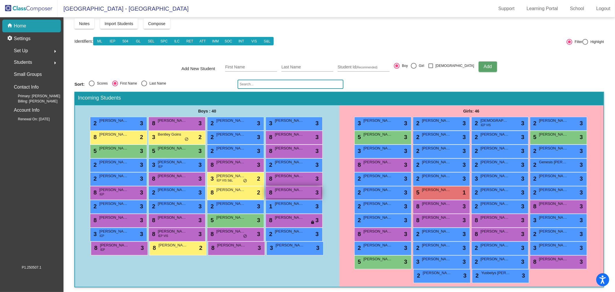
click at [273, 190] on div "8 Jordi Farrera-Velasquez lock do_not_disturb_alt 3" at bounding box center [293, 192] width 55 height 12
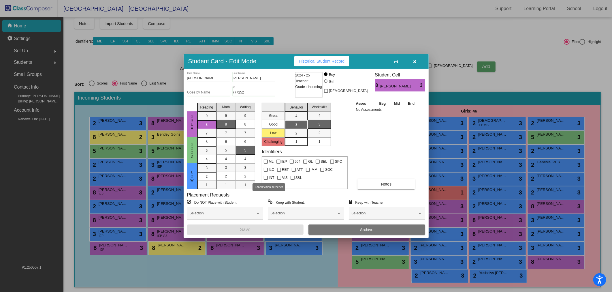
click at [282, 176] on span "VIS" at bounding box center [284, 177] width 5 height 7
click at [279, 180] on input "VIS" at bounding box center [279, 180] width 0 height 0
checkbox input "true"
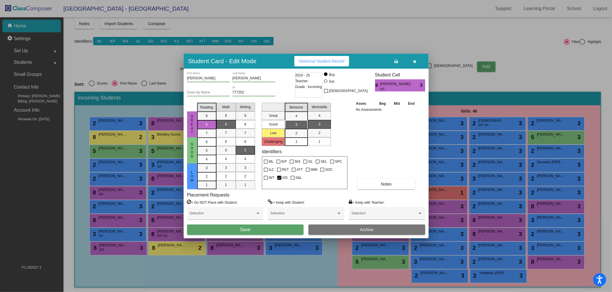
click at [269, 227] on button "Save" at bounding box center [245, 229] width 117 height 10
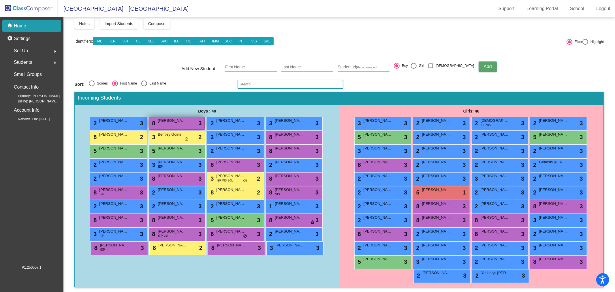
click at [159, 123] on div "8 Ace Gwiazdowski lock do_not_disturb_alt 3" at bounding box center [176, 123] width 55 height 12
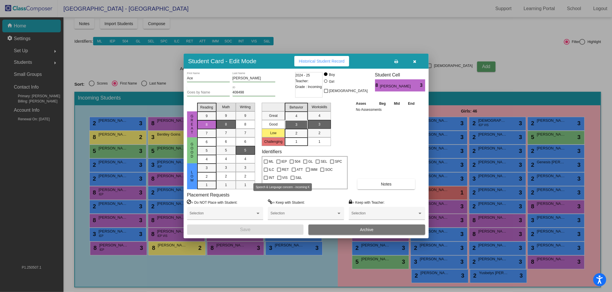
click at [295, 177] on span "S&L" at bounding box center [298, 177] width 7 height 7
click at [292, 180] on input "S&L" at bounding box center [292, 180] width 0 height 0
checkbox input "true"
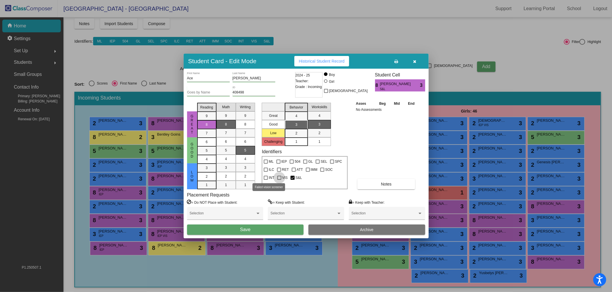
drag, startPoint x: 270, startPoint y: 178, endPoint x: 269, endPoint y: 182, distance: 3.9
click at [282, 178] on span "VIS" at bounding box center [284, 177] width 5 height 7
click at [279, 180] on input "VIS" at bounding box center [279, 180] width 0 height 0
checkbox input "true"
click at [258, 226] on button "Save" at bounding box center [245, 229] width 117 height 10
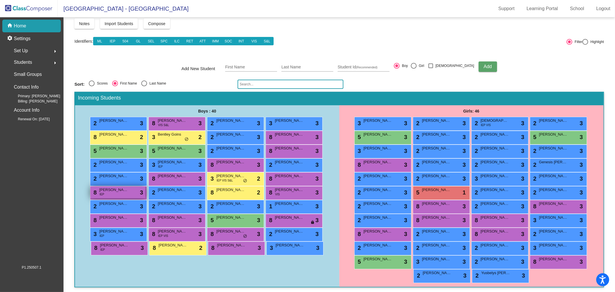
click at [126, 190] on span "Jeremiah Swift" at bounding box center [113, 190] width 29 height 6
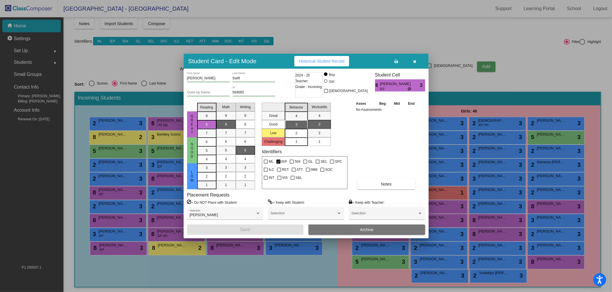
click at [298, 133] on div "2" at bounding box center [296, 133] width 11 height 9
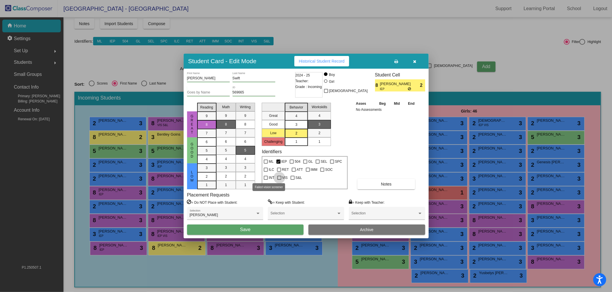
click at [282, 177] on span "VIS" at bounding box center [284, 177] width 5 height 7
click at [279, 180] on input "VIS" at bounding box center [279, 180] width 0 height 0
checkbox input "true"
click at [271, 232] on button "Save" at bounding box center [245, 229] width 117 height 10
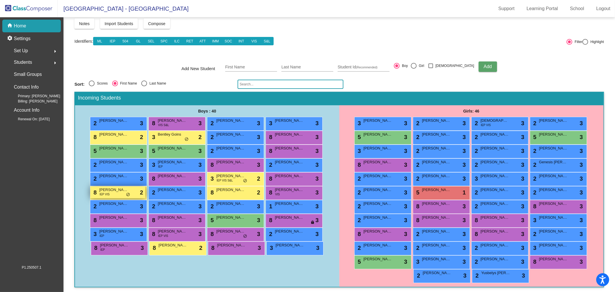
click at [105, 188] on span "Jeremiah Swift" at bounding box center [113, 190] width 29 height 6
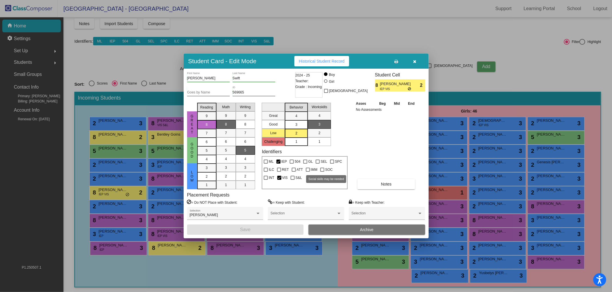
click at [328, 169] on span "SOC" at bounding box center [328, 169] width 7 height 7
click at [322, 171] on input "SOC" at bounding box center [322, 171] width 0 height 0
checkbox input "true"
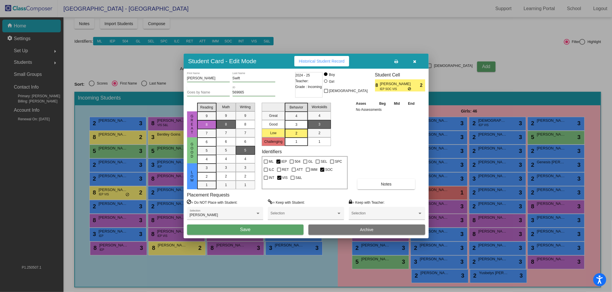
click at [267, 226] on button "Save" at bounding box center [245, 229] width 117 height 10
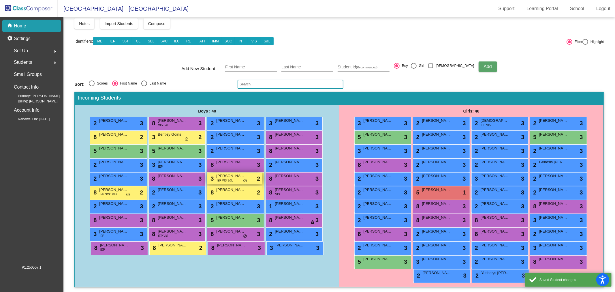
click at [242, 176] on span "Jayden Perez-Ramos" at bounding box center [230, 176] width 29 height 6
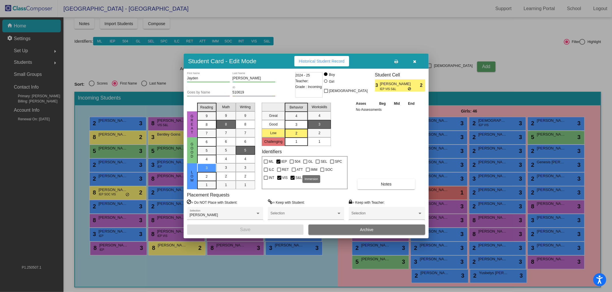
click at [320, 167] on div at bounding box center [322, 169] width 4 height 4
click at [322, 171] on input "SOC" at bounding box center [322, 171] width 0 height 0
checkbox input "true"
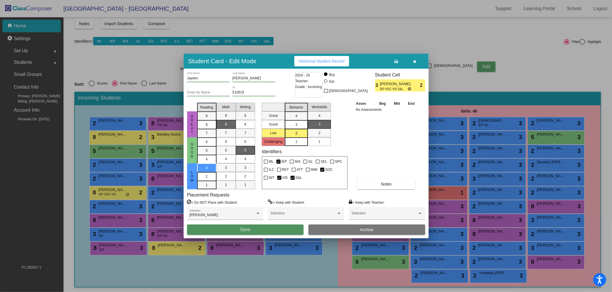
click at [283, 230] on button "Save" at bounding box center [245, 229] width 117 height 10
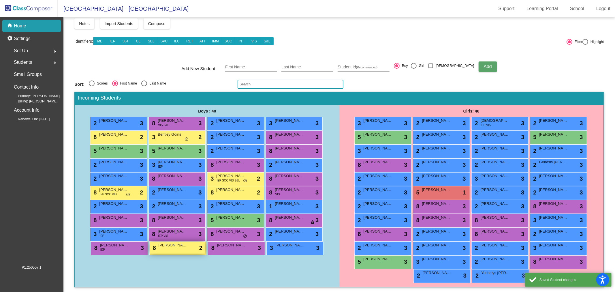
click at [191, 251] on div "8 Vicenzo Maniscalco lock do_not_disturb_alt 2" at bounding box center [177, 247] width 55 height 12
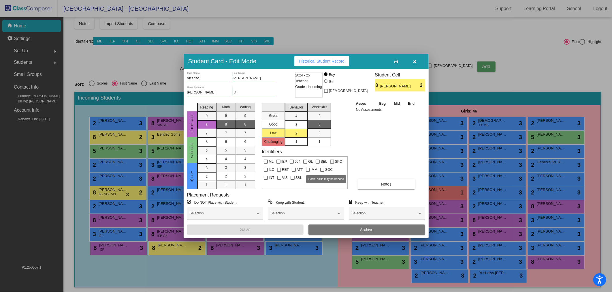
click at [323, 171] on label "SOC" at bounding box center [326, 169] width 12 height 7
click at [322, 171] on input "SOC" at bounding box center [322, 171] width 0 height 0
checkbox input "true"
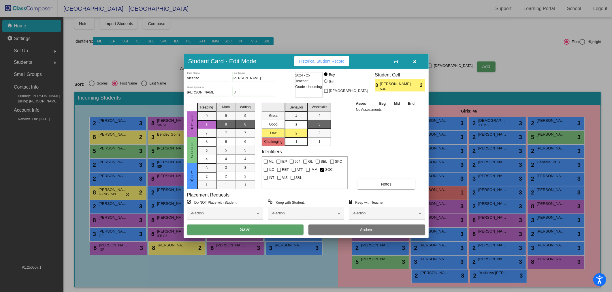
click at [282, 234] on button "Save" at bounding box center [245, 229] width 117 height 10
